Goal: Information Seeking & Learning: Learn about a topic

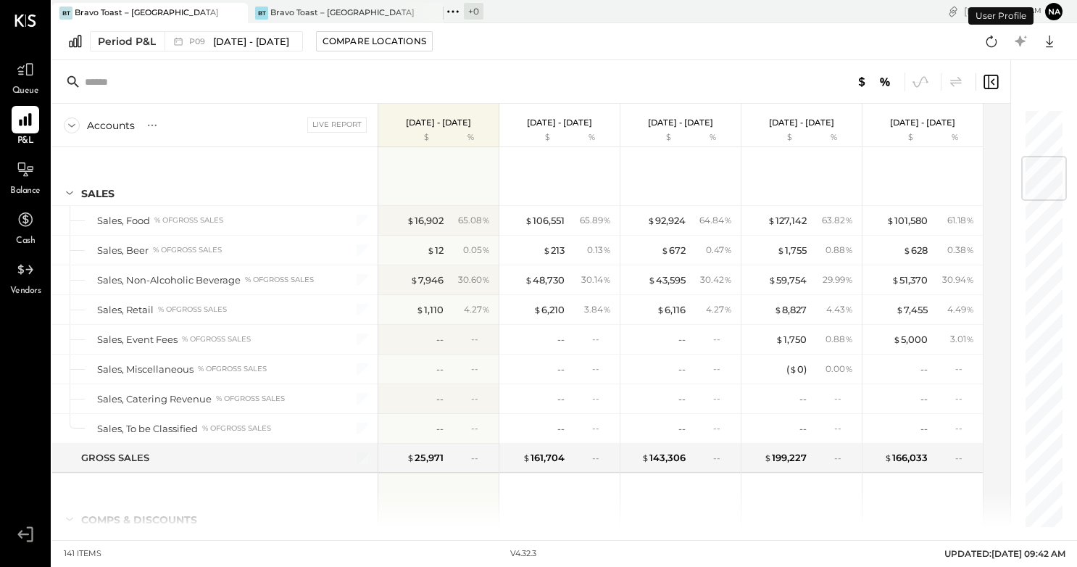
scroll to position [402, 0]
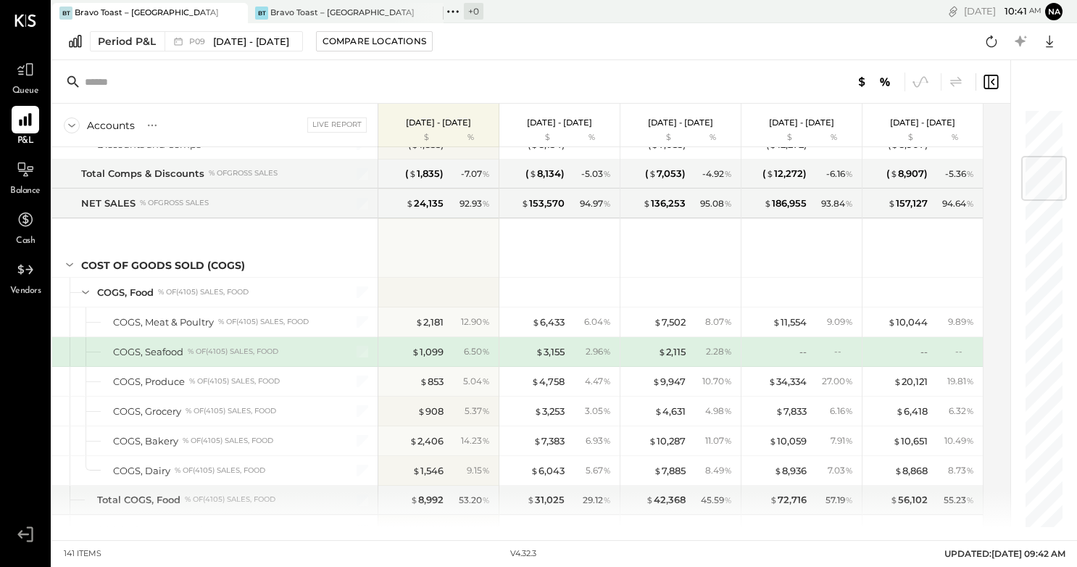
click at [25, 25] on icon at bounding box center [25, 20] width 22 height 12
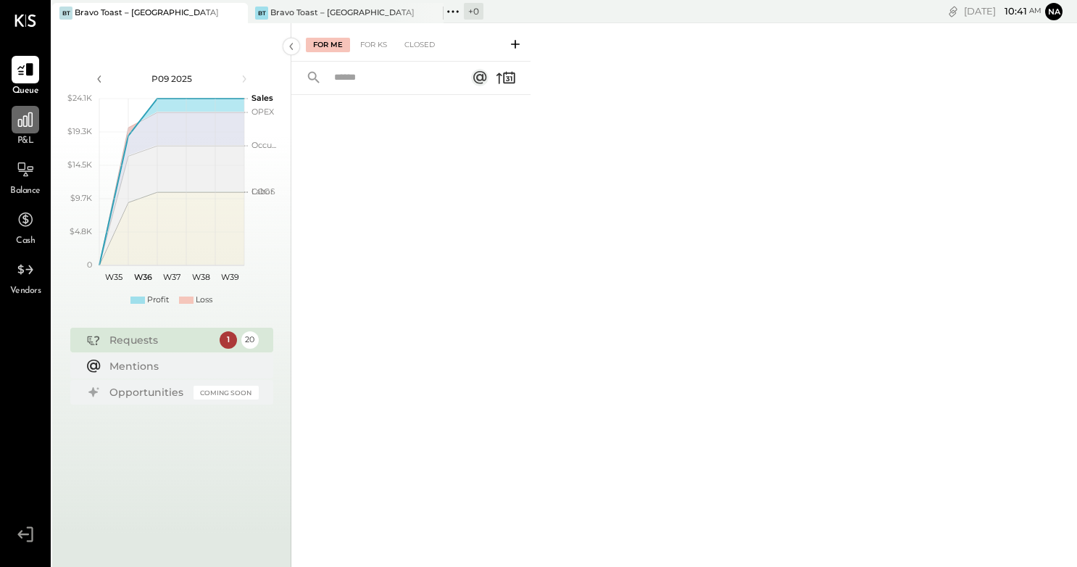
click at [25, 130] on div at bounding box center [26, 120] width 28 height 28
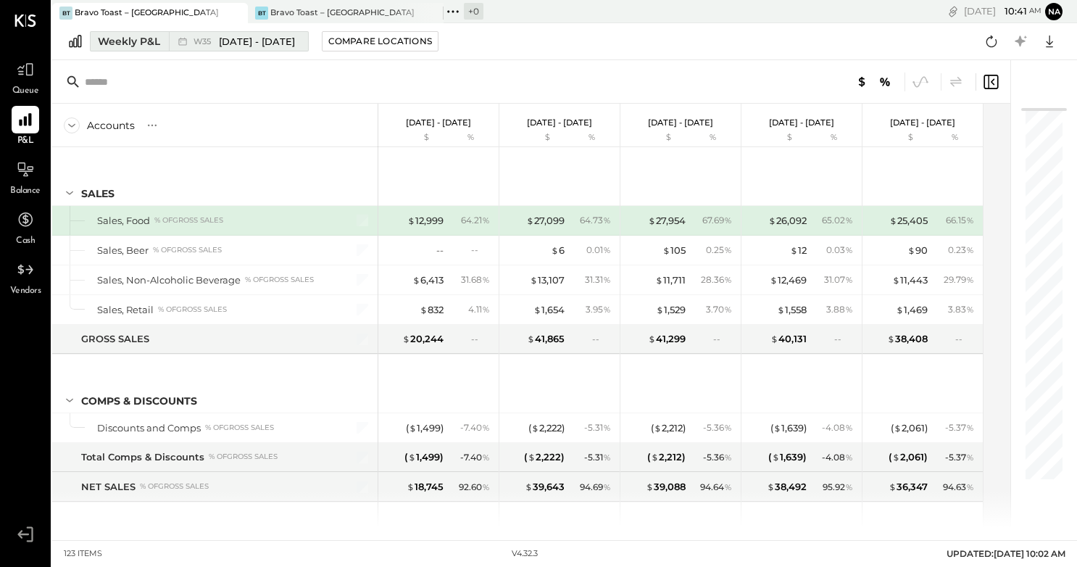
click at [139, 41] on div "Weekly P&L" at bounding box center [129, 41] width 62 height 14
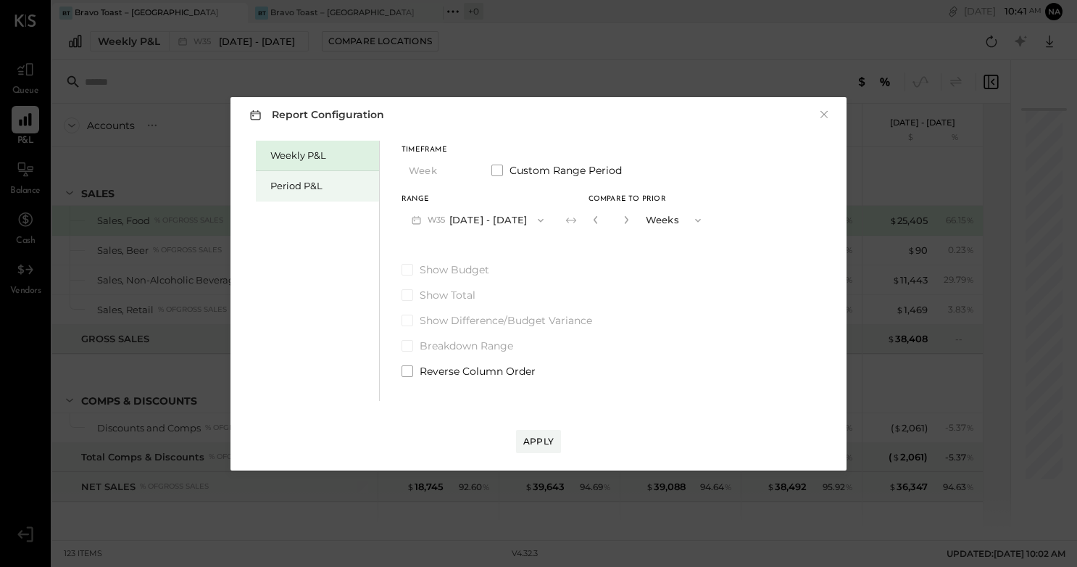
click at [322, 188] on div "Period P&L" at bounding box center [320, 186] width 101 height 14
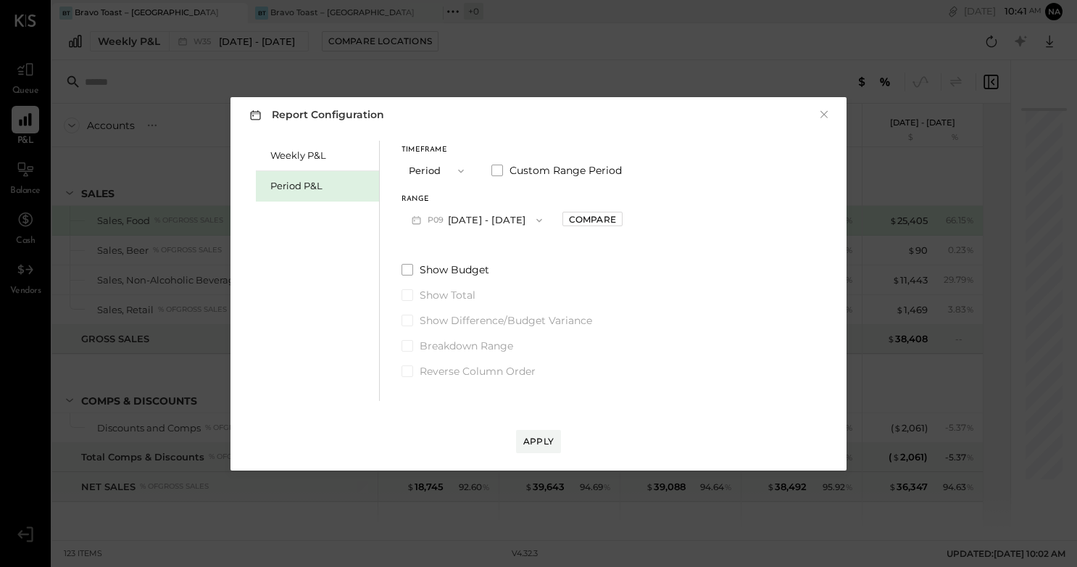
click at [545, 220] on icon "button" at bounding box center [539, 220] width 12 height 12
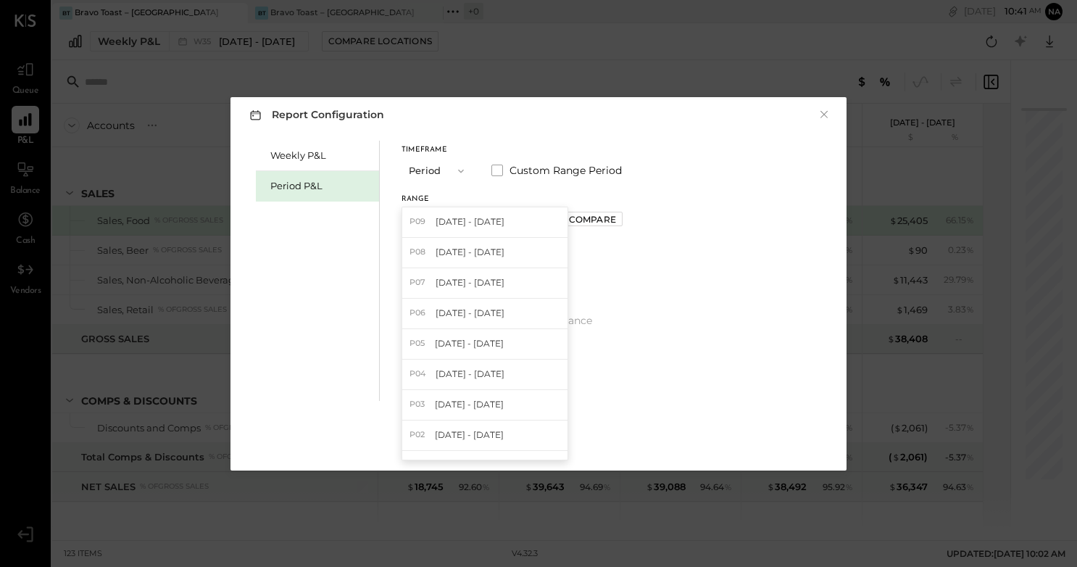
click at [353, 228] on div "Weekly P&L Period P&L" at bounding box center [318, 271] width 124 height 260
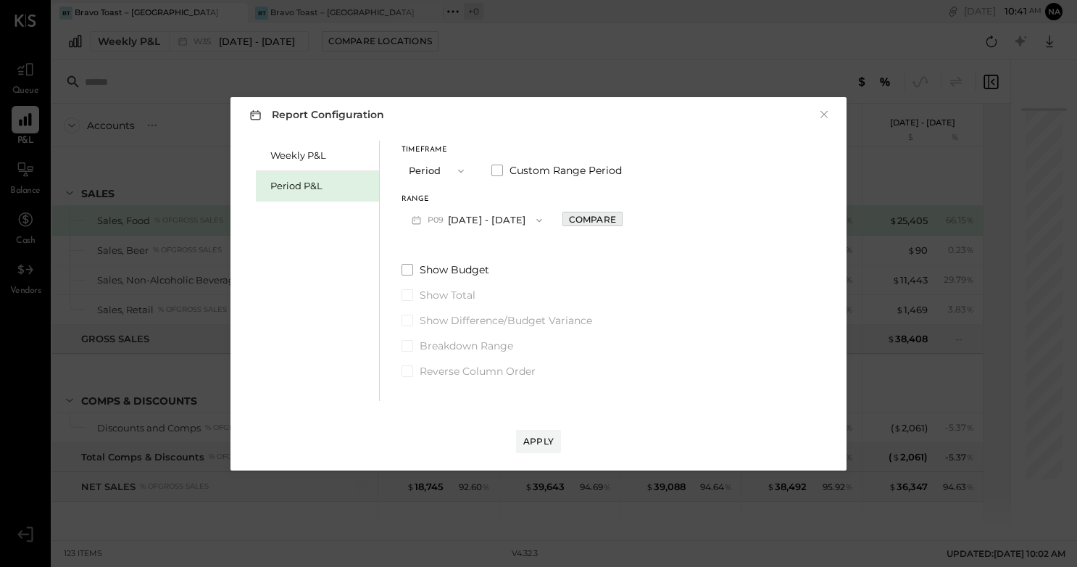
click at [616, 218] on div "Compare" at bounding box center [592, 219] width 47 height 12
click at [630, 225] on button "button" at bounding box center [625, 220] width 12 height 16
type input "*"
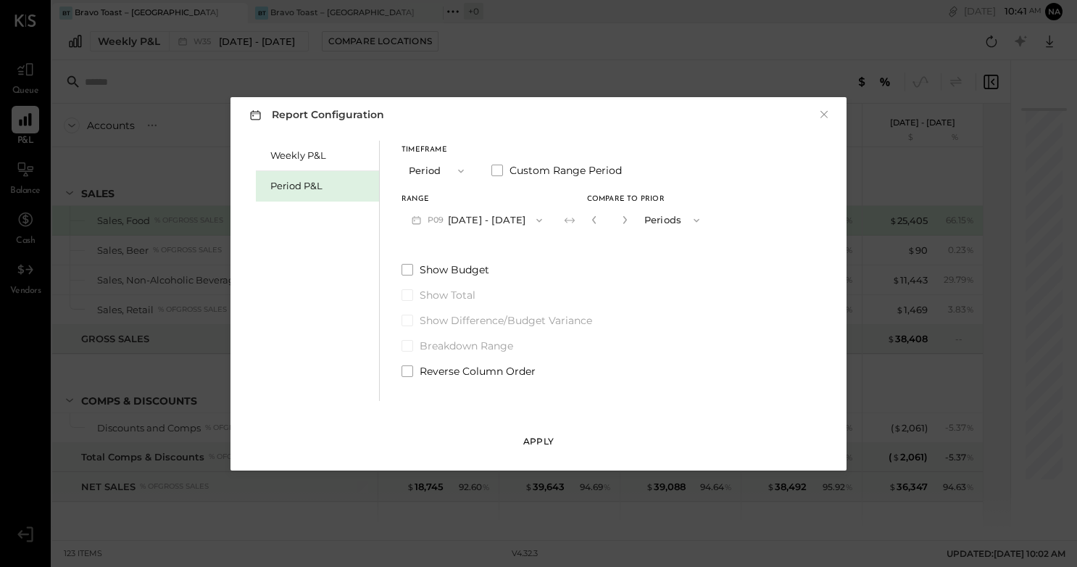
click at [544, 443] on div "Apply" at bounding box center [538, 441] width 30 height 12
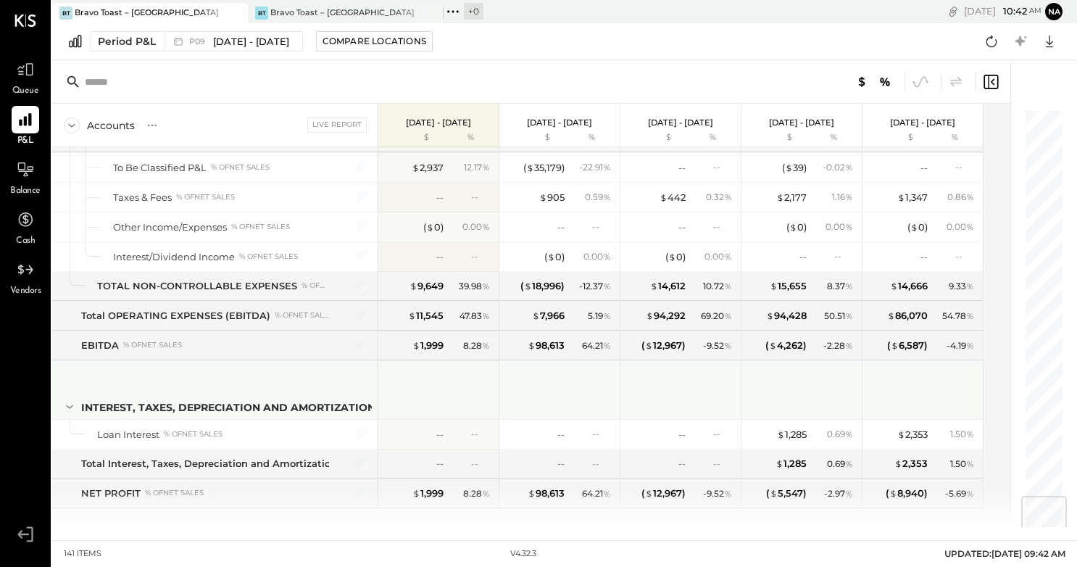
scroll to position [3256, 0]
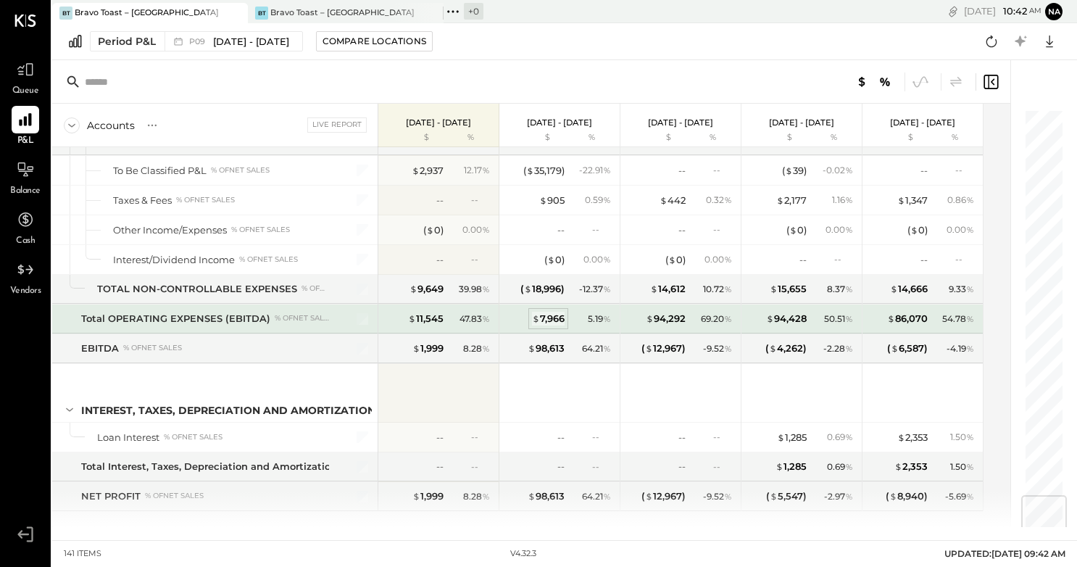
click at [559, 324] on div "$ 7,966" at bounding box center [548, 319] width 33 height 14
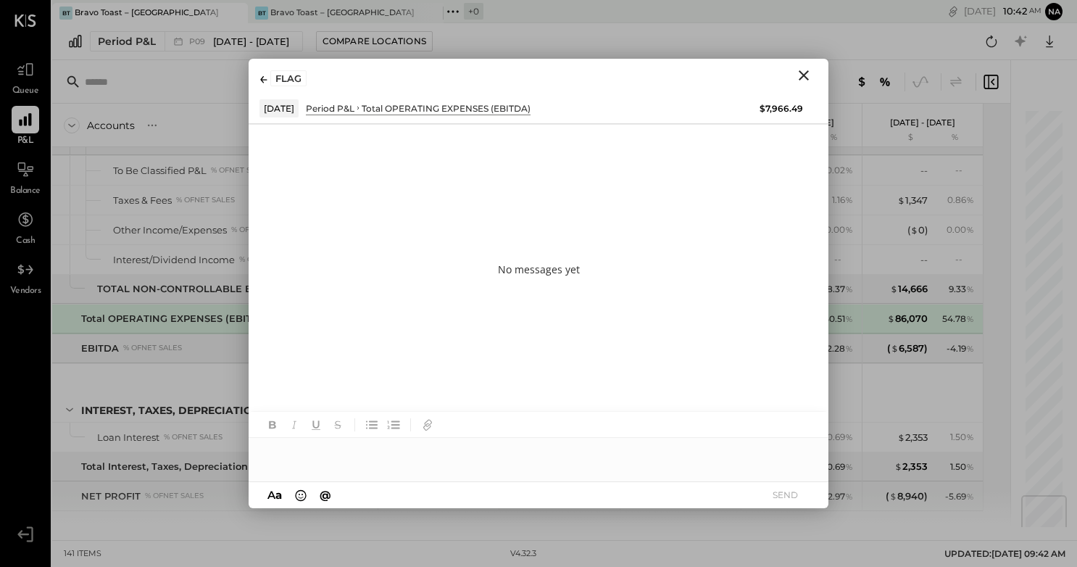
click at [799, 71] on icon "Close" at bounding box center [803, 75] width 10 height 10
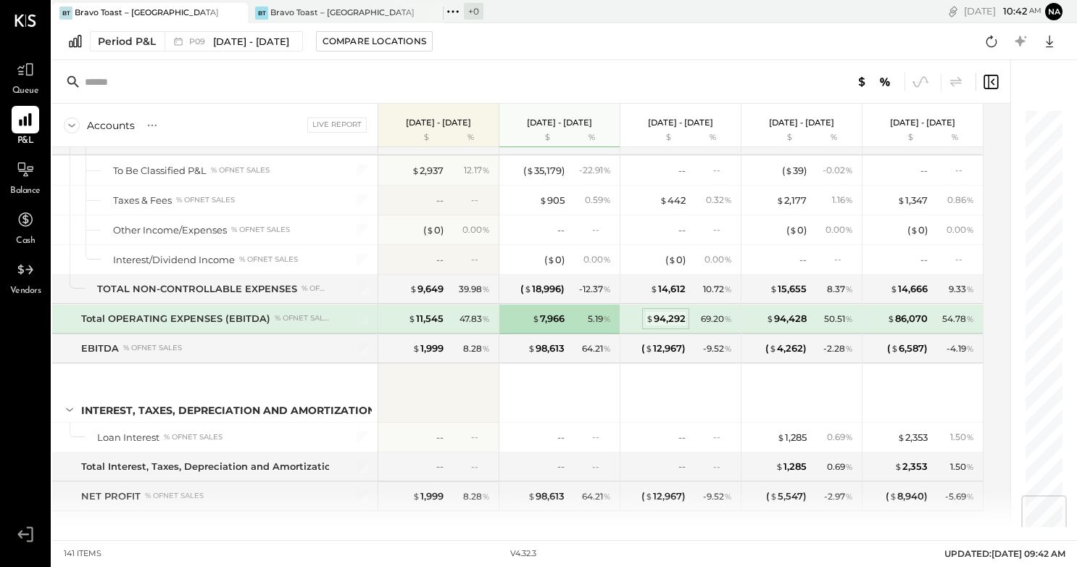
click at [669, 317] on div "$ 94,292" at bounding box center [666, 319] width 40 height 14
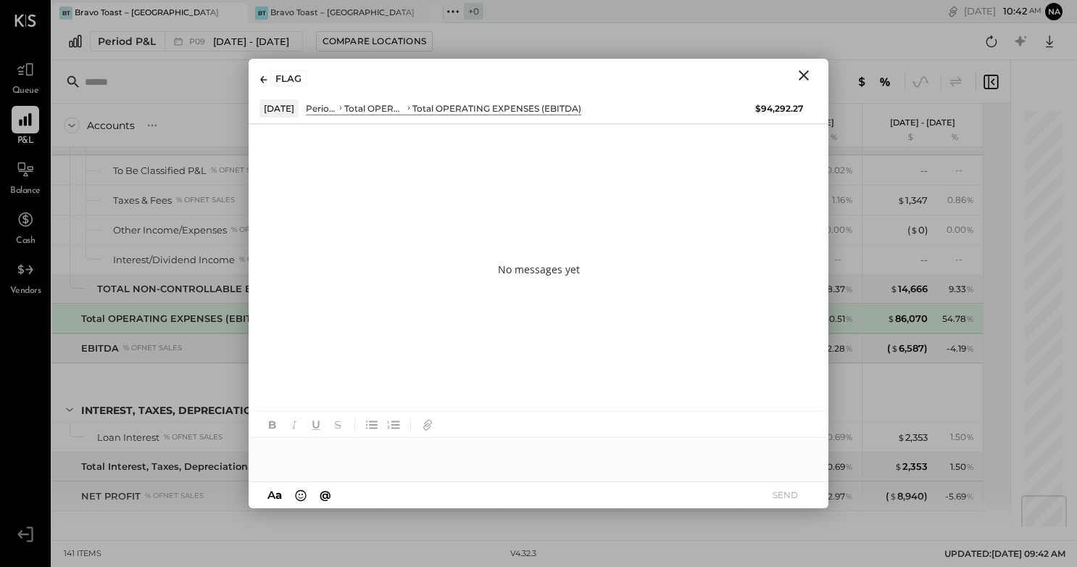
click at [804, 74] on icon "Close" at bounding box center [803, 75] width 10 height 10
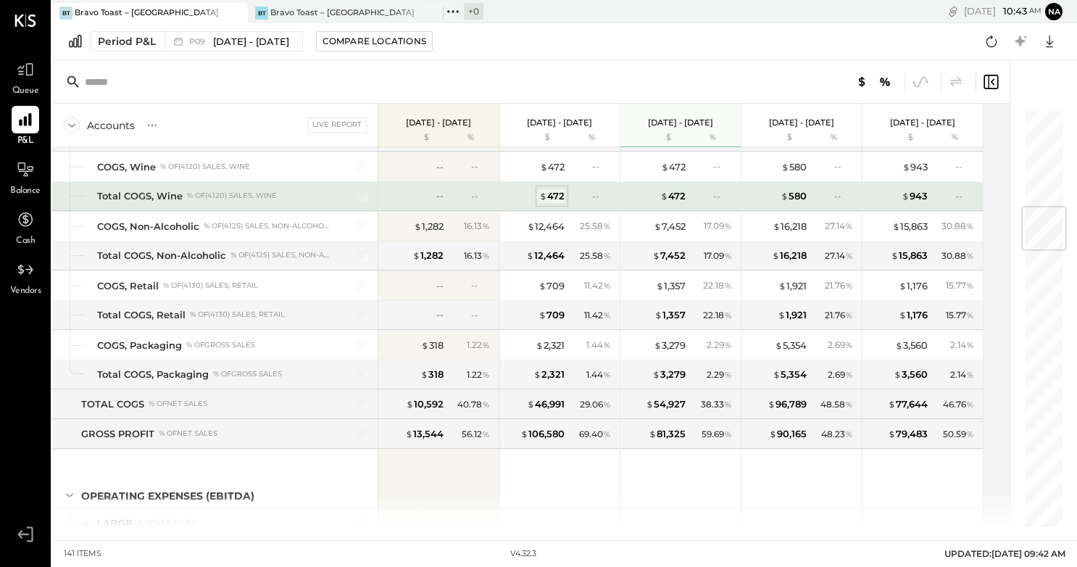
scroll to position [822, 0]
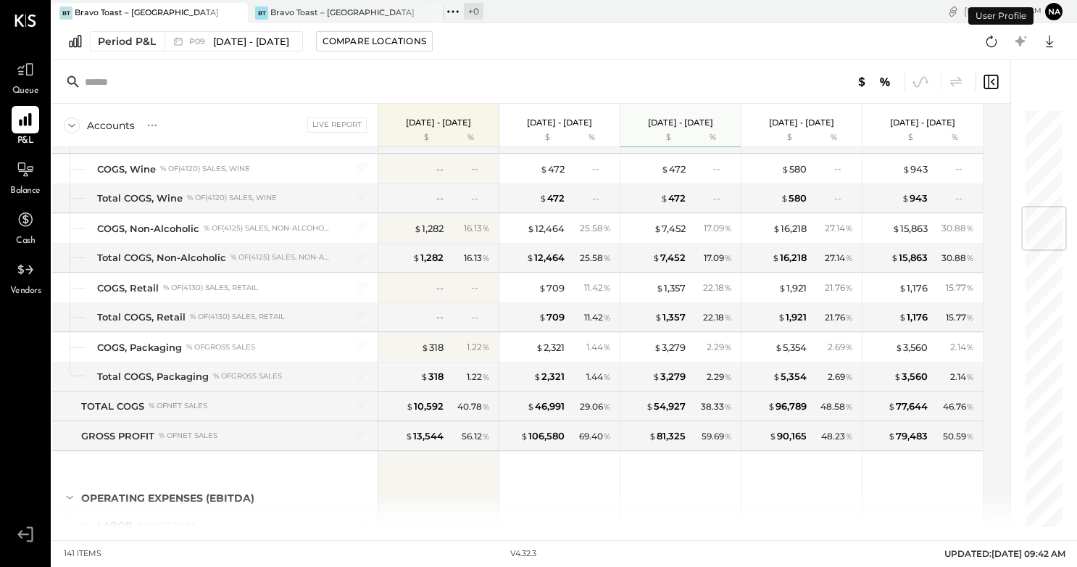
click at [1058, 13] on button "na" at bounding box center [1053, 11] width 17 height 17
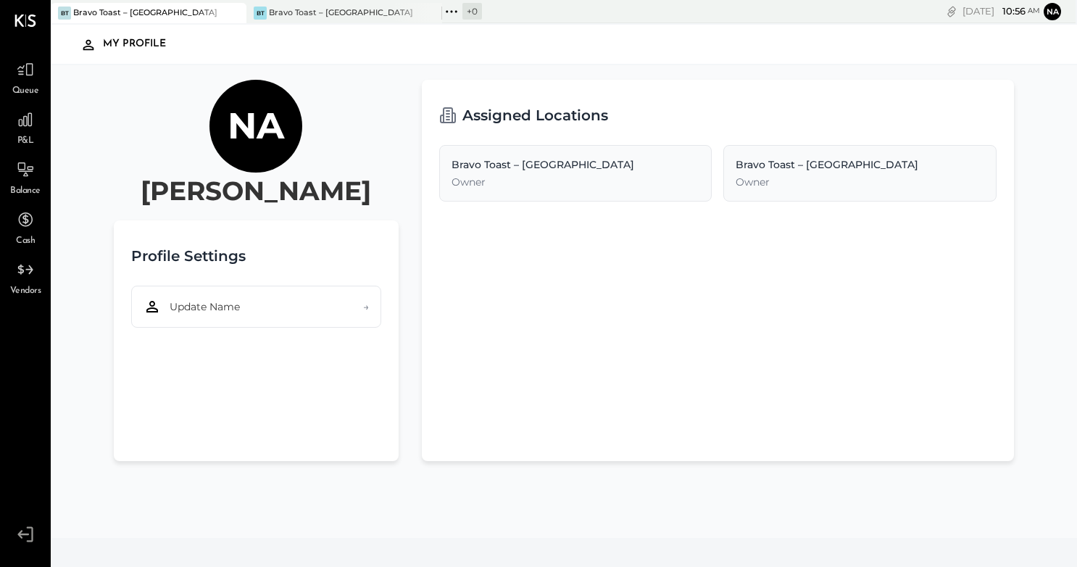
click at [32, 21] on icon at bounding box center [25, 20] width 21 height 12
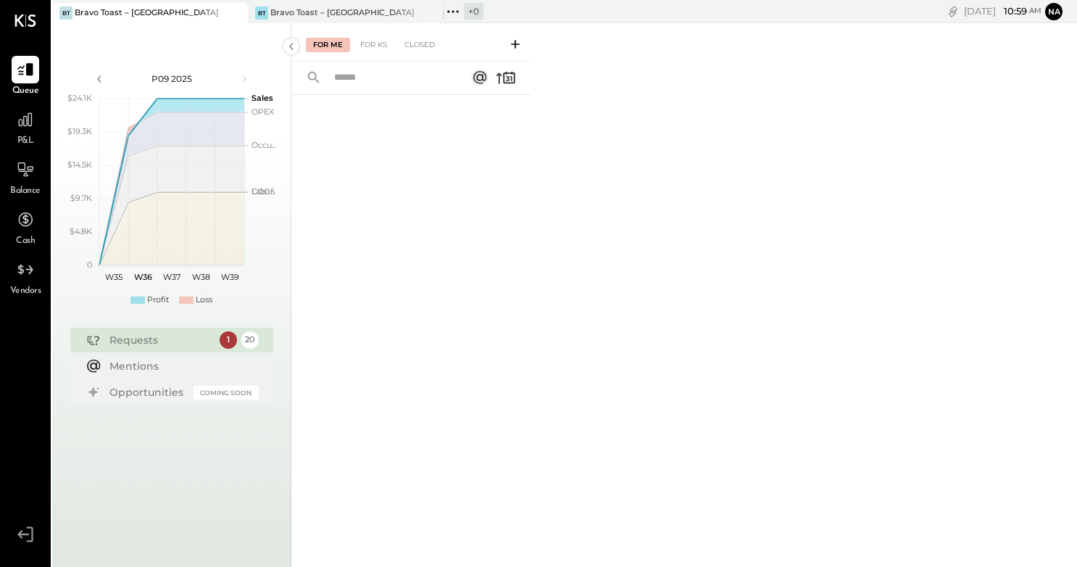
click at [26, 136] on span "P&L" at bounding box center [25, 141] width 17 height 13
